Goal: Task Accomplishment & Management: Manage account settings

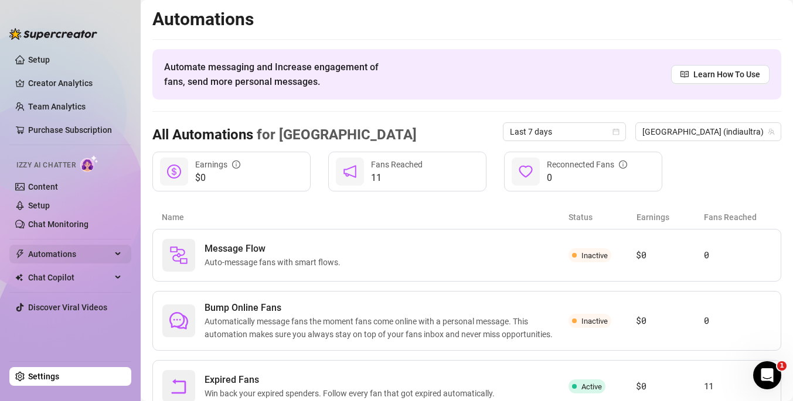
click at [113, 258] on div "Automations" at bounding box center [70, 254] width 122 height 19
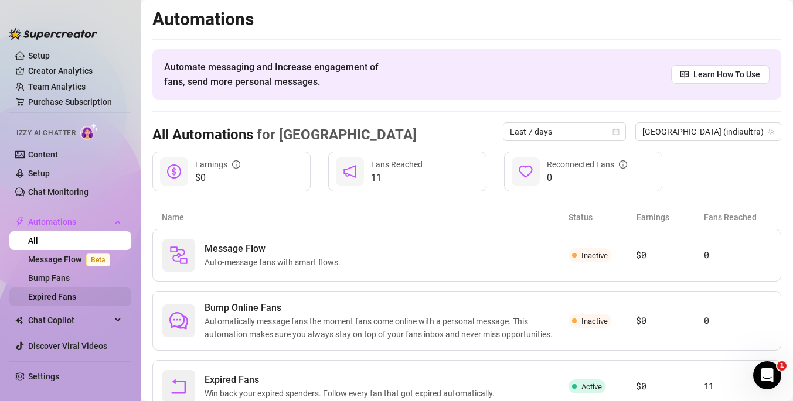
click at [71, 294] on link "Expired Fans" at bounding box center [52, 296] width 48 height 9
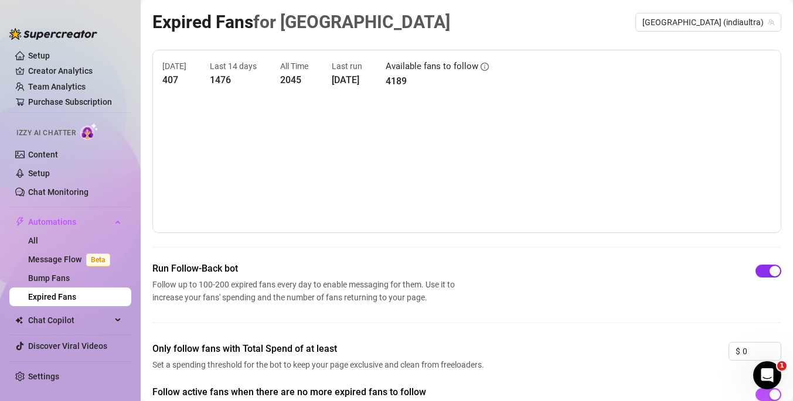
click at [773, 270] on div "button" at bounding box center [774, 271] width 11 height 11
click at [762, 272] on div "button" at bounding box center [761, 271] width 11 height 11
